Goal: Communication & Community: Answer question/provide support

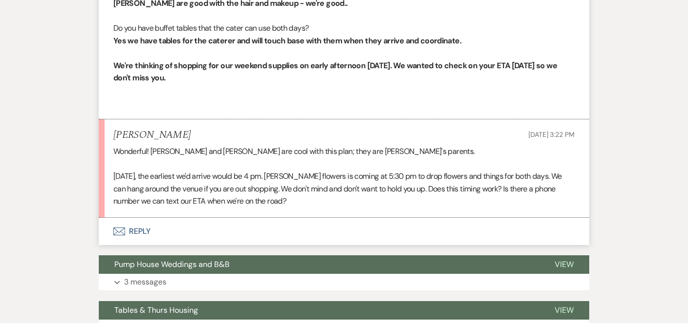
click at [139, 232] on button "Envelope Reply" at bounding box center [344, 230] width 490 height 27
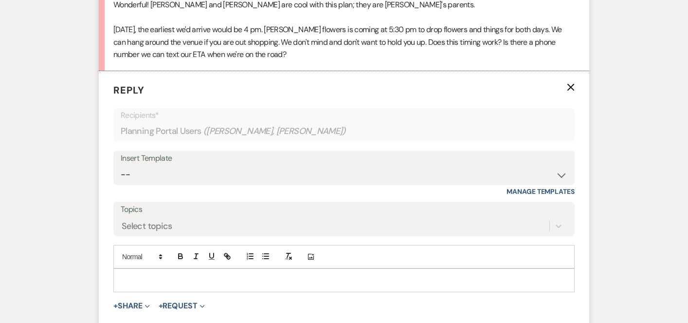
scroll to position [824, 0]
click at [136, 279] on p at bounding box center [344, 279] width 446 height 11
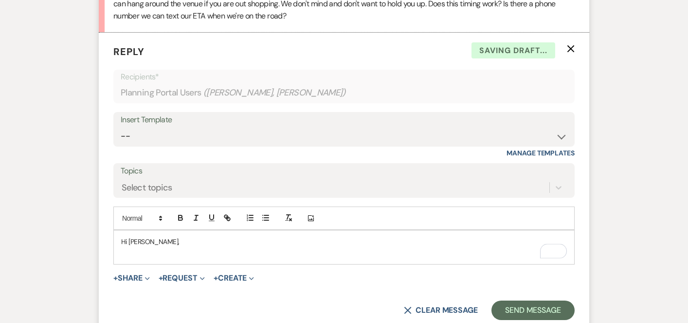
scroll to position [873, 0]
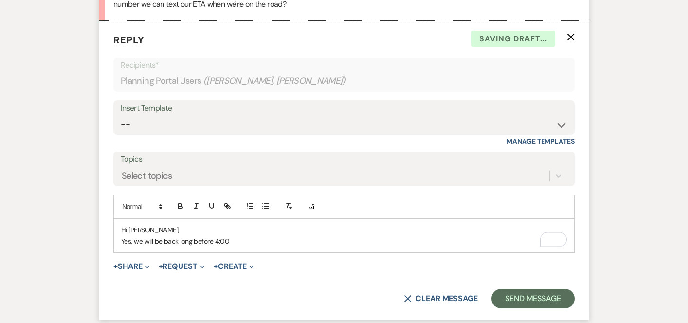
click at [231, 236] on p "Yes, we will be back long before 4:00" at bounding box center [344, 240] width 446 height 11
click at [342, 241] on p "Yes, we will be back long before 4:00. But make yourself at home when you arive." at bounding box center [344, 240] width 446 height 11
click at [358, 238] on p "Yes, we will be back long before 4:00. But make yourself at home when you arriv…" at bounding box center [344, 240] width 446 height 11
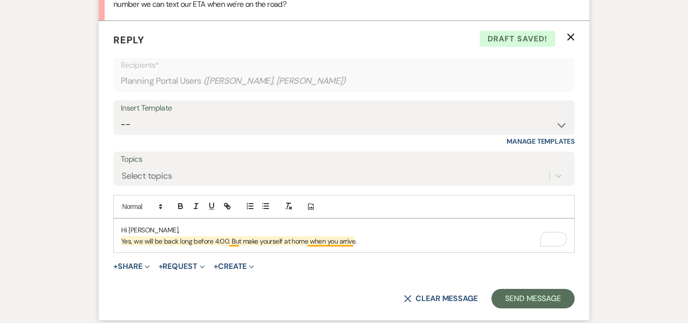
click at [230, 238] on p "Yes, we will be back long before 4:00. But make yourself at home when you arriv…" at bounding box center [344, 240] width 446 height 11
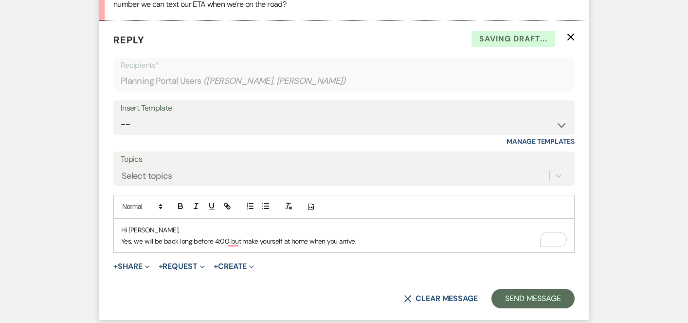
click at [359, 241] on p "Yes, we will be back long before 4:00 but make yourself at home when you arrive." at bounding box center [344, 240] width 446 height 11
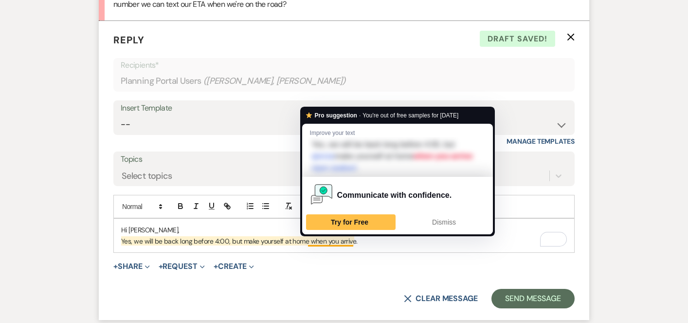
click at [377, 246] on div "Hi [PERSON_NAME], Yes, we will be back long before 4:00, but make yourself at h…" at bounding box center [344, 235] width 460 height 34
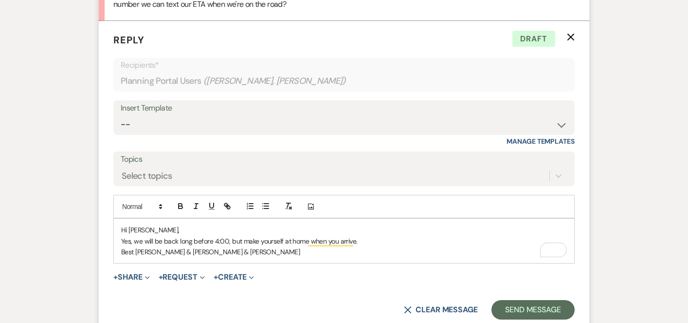
click at [366, 243] on p "Yes, we will be back long before 4:00, but make yourself at home when you arriv…" at bounding box center [344, 240] width 446 height 11
click at [411, 239] on p "Yes, we will be back long before 4:00, but make yourself at home when you arriv…" at bounding box center [344, 240] width 446 height 11
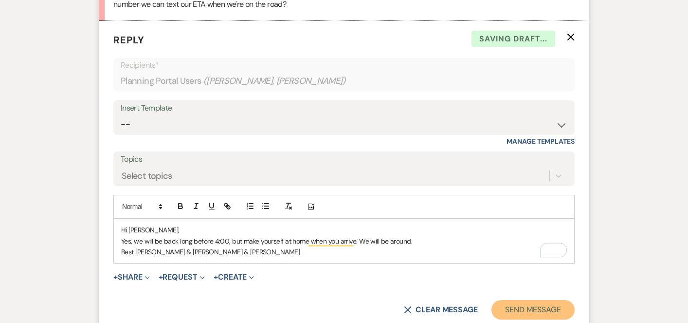
click at [532, 301] on button "Send Message" at bounding box center [532, 309] width 83 height 19
